Goal: Task Accomplishment & Management: Manage account settings

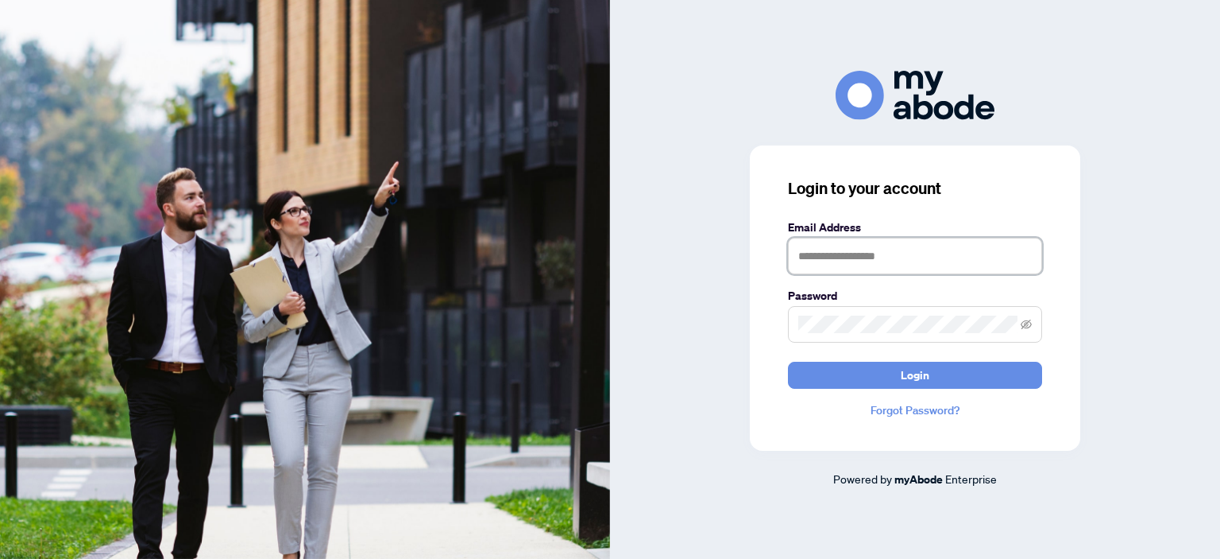
click at [831, 253] on input "text" at bounding box center [915, 256] width 254 height 37
type input "**********"
click at [788, 362] on button "Login" at bounding box center [915, 375] width 254 height 27
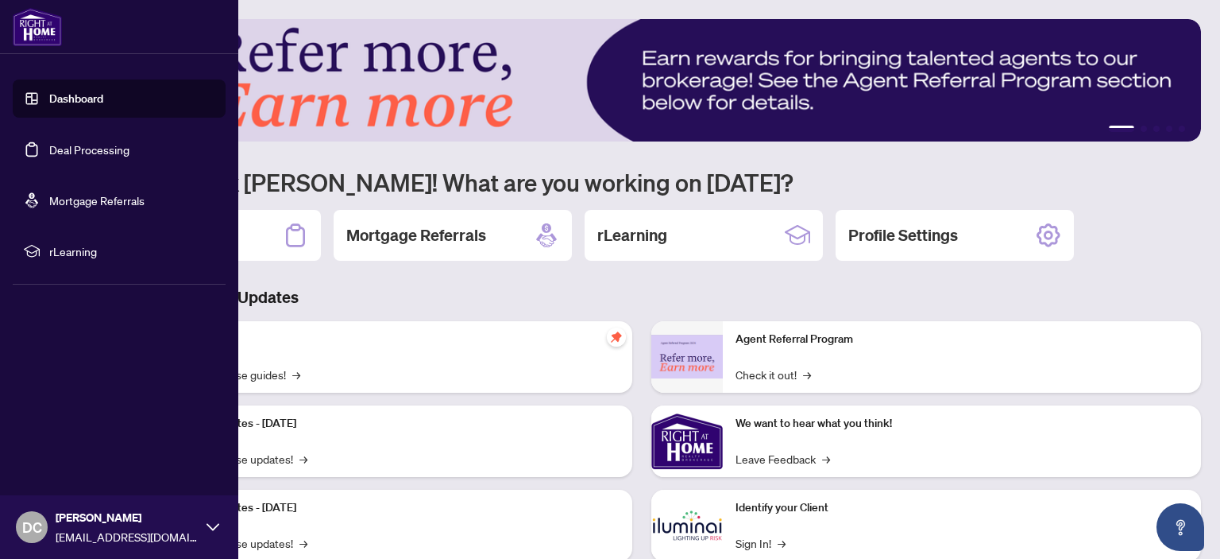
click at [49, 149] on link "Deal Processing" at bounding box center [89, 149] width 80 height 14
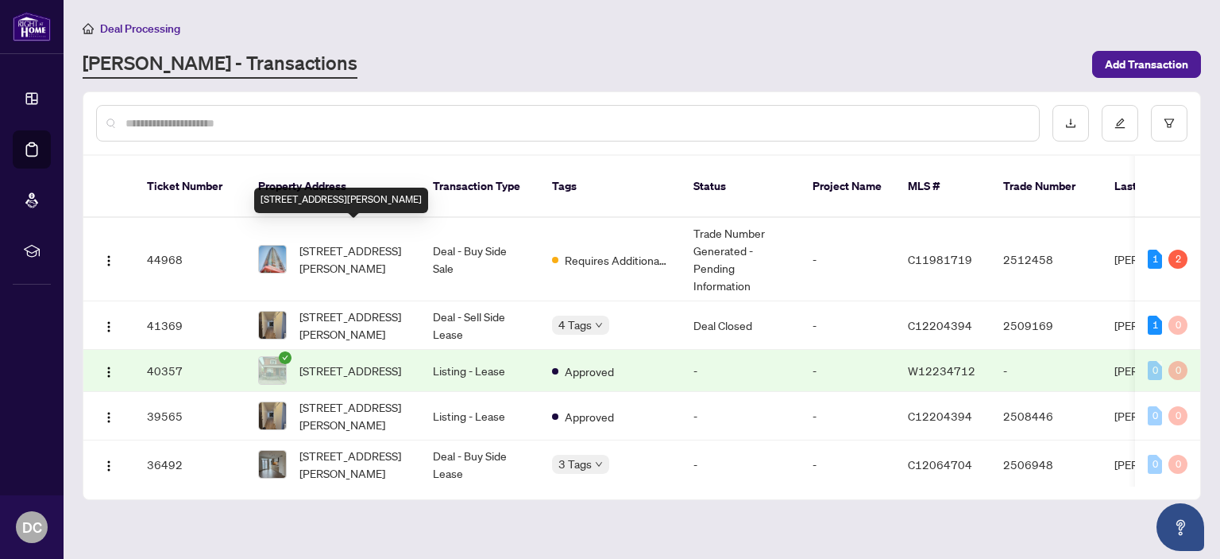
click at [377, 252] on span "[STREET_ADDRESS][PERSON_NAME]" at bounding box center [354, 259] width 108 height 35
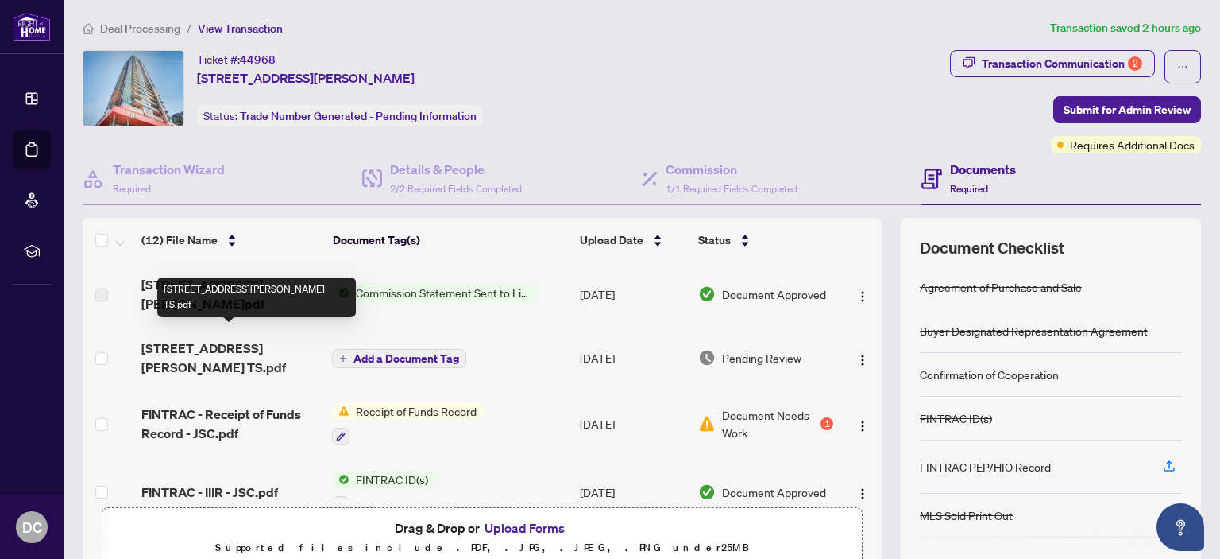
click at [268, 338] on span "[STREET_ADDRESS][PERSON_NAME] TS.pdf" at bounding box center [230, 357] width 179 height 38
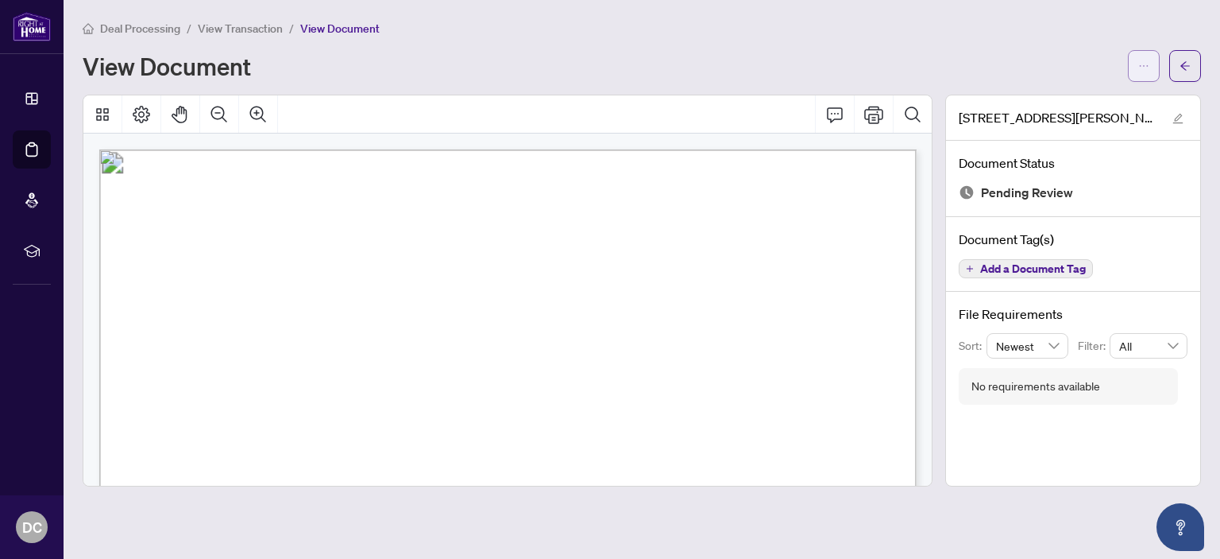
click at [1146, 69] on icon "ellipsis" at bounding box center [1144, 65] width 11 height 11
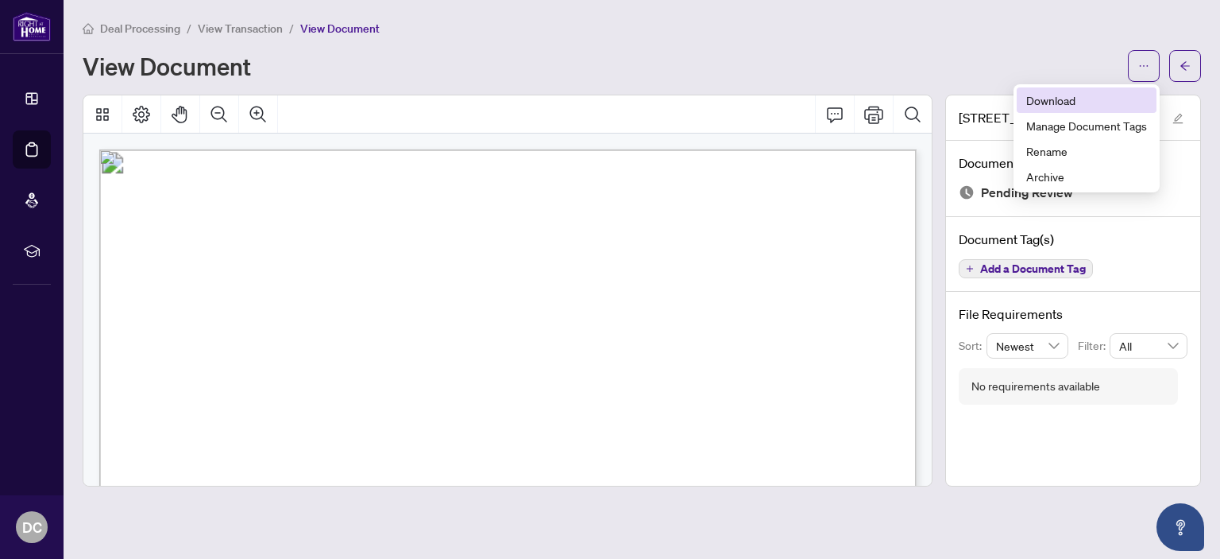
click at [1098, 108] on span "Download" at bounding box center [1087, 99] width 121 height 17
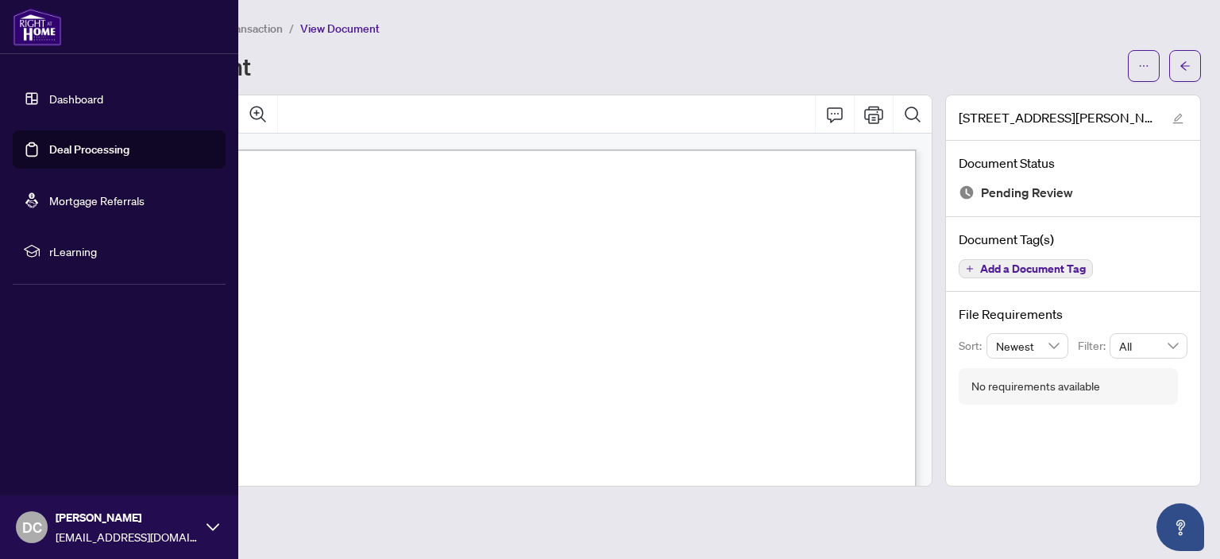
click at [49, 142] on link "Deal Processing" at bounding box center [89, 149] width 80 height 14
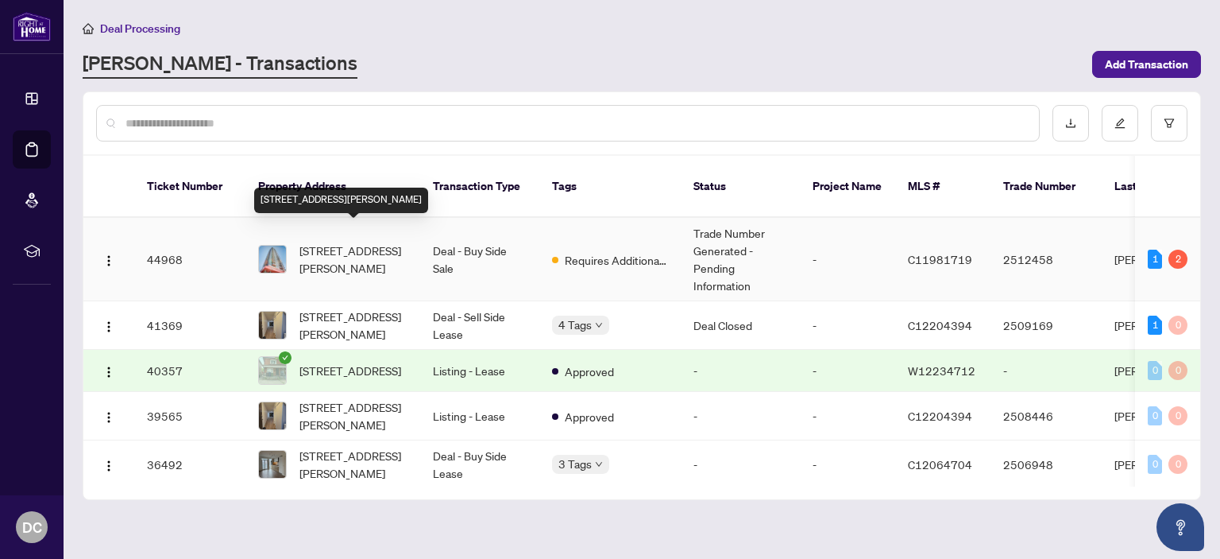
click at [358, 246] on span "[STREET_ADDRESS][PERSON_NAME]" at bounding box center [354, 259] width 108 height 35
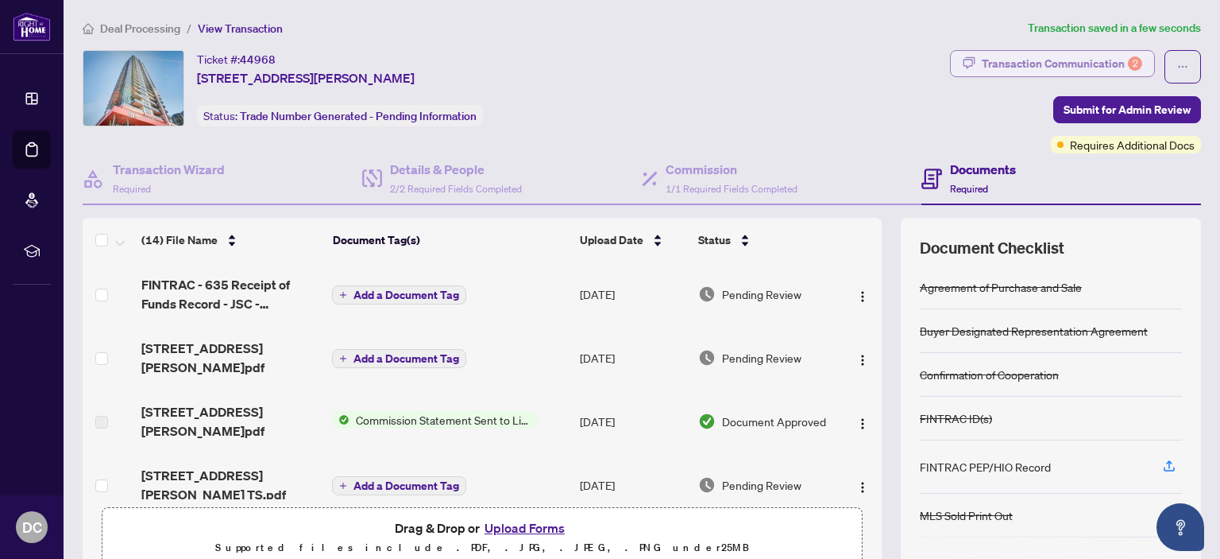
click at [1101, 64] on div "Transaction Communication 2" at bounding box center [1062, 63] width 160 height 25
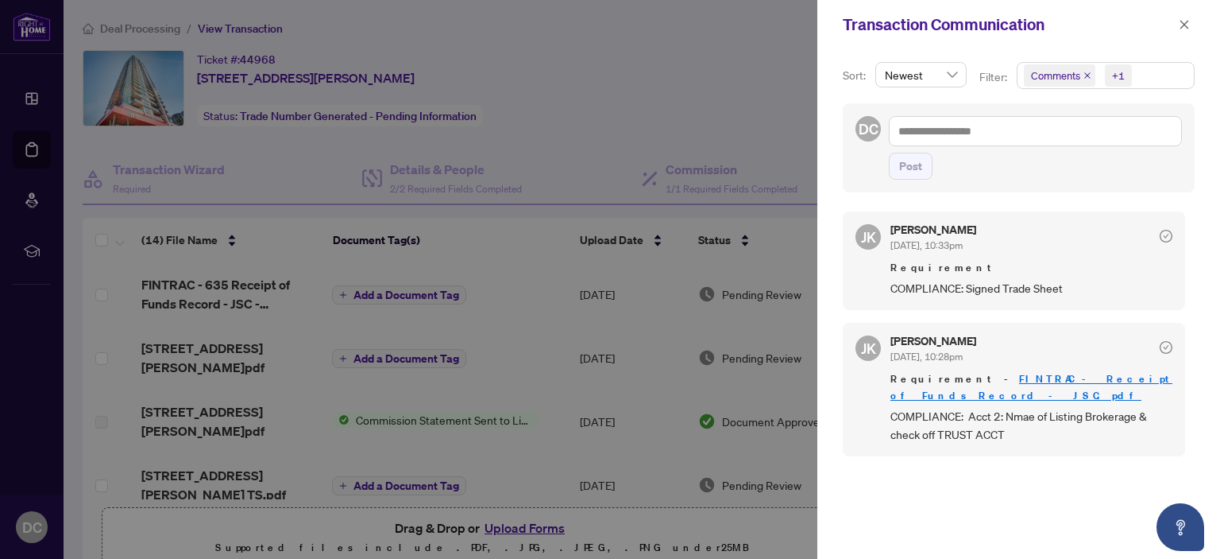
click at [787, 125] on div at bounding box center [610, 279] width 1220 height 559
click at [1182, 25] on icon "close" at bounding box center [1184, 24] width 11 height 11
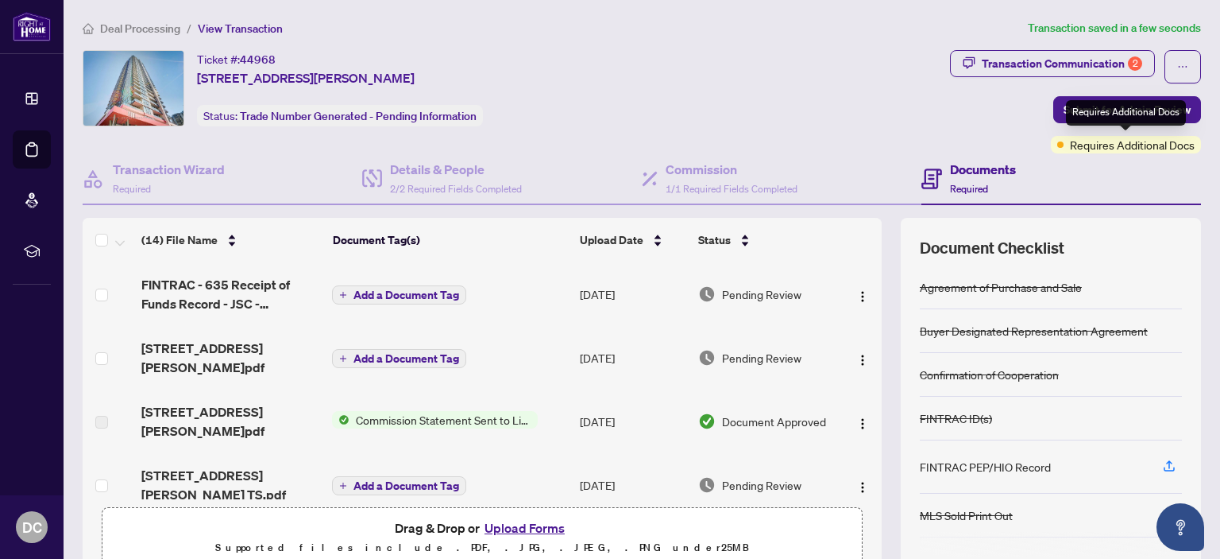
click at [1131, 106] on div "Requires Additional Docs" at bounding box center [1126, 112] width 120 height 25
click at [1108, 111] on span "Submit for Admin Review" at bounding box center [1127, 109] width 127 height 25
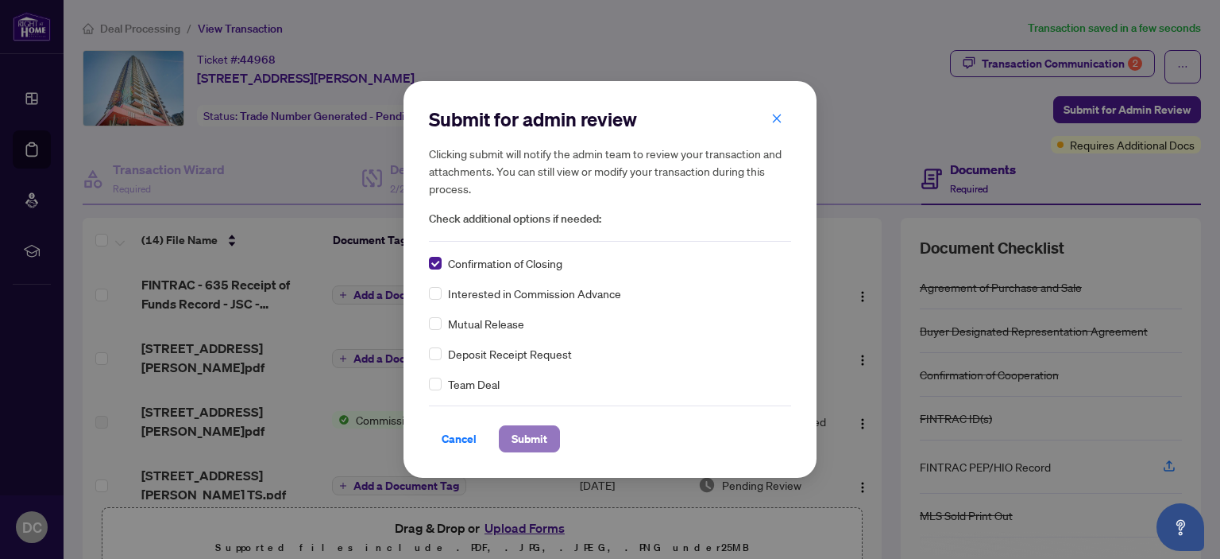
click at [540, 440] on span "Submit" at bounding box center [530, 438] width 36 height 25
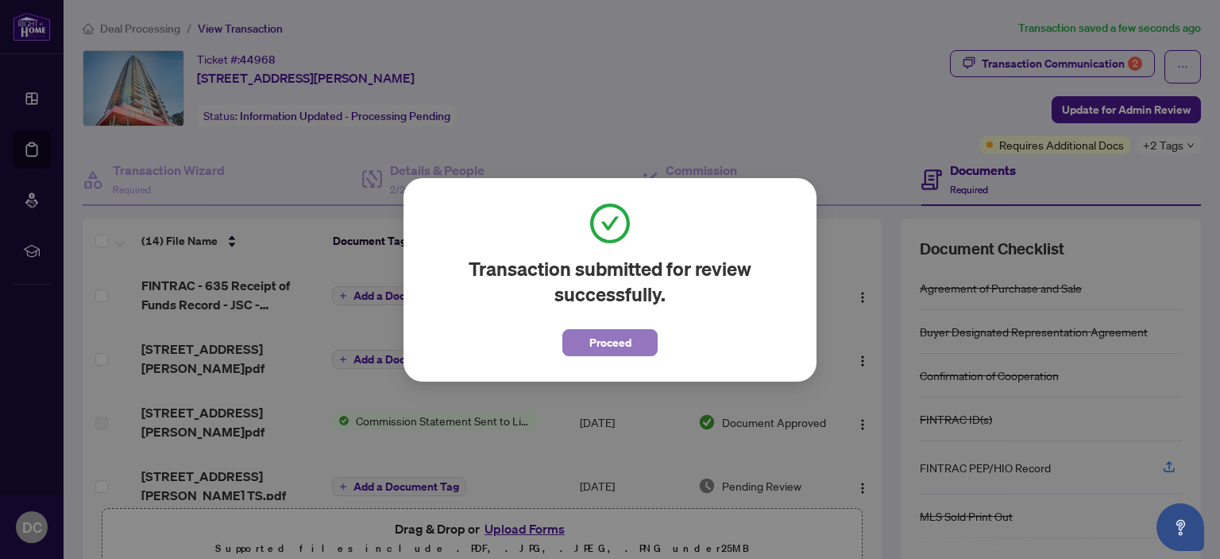
click at [618, 338] on span "Proceed" at bounding box center [611, 342] width 42 height 25
